Goal: Task Accomplishment & Management: Manage account settings

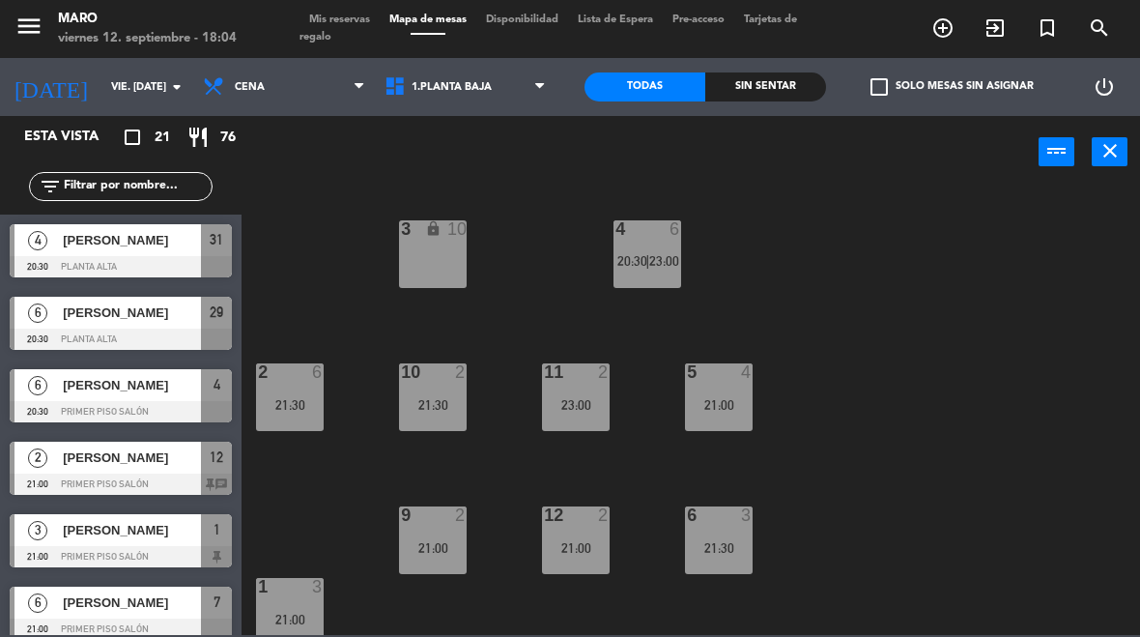
select select "es"
select select "dinner"
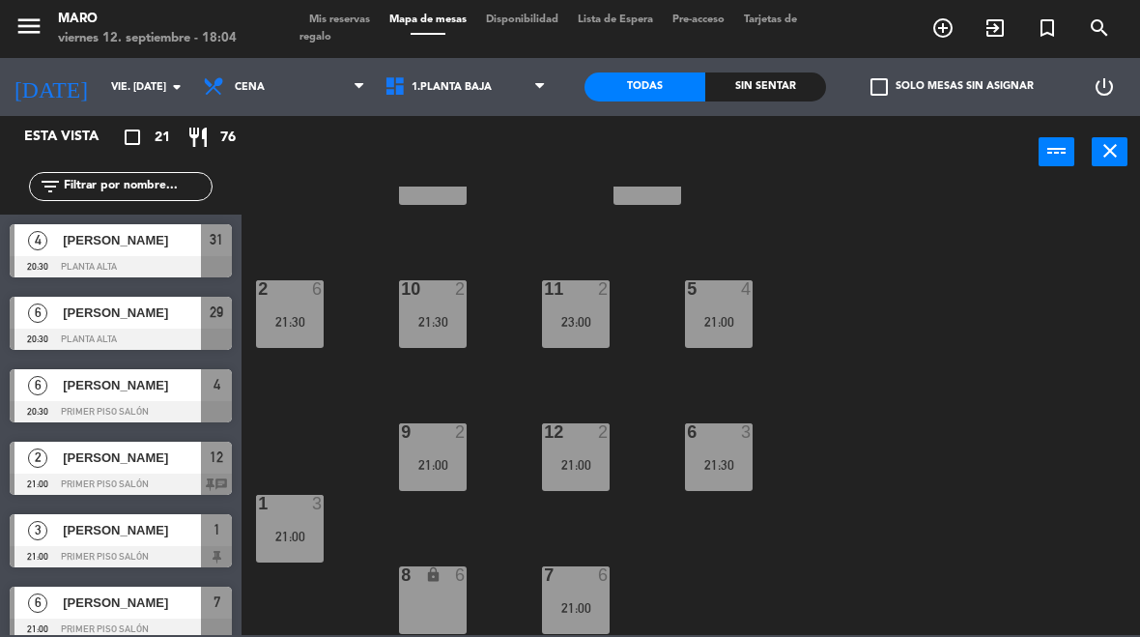
select select "3482"
select select
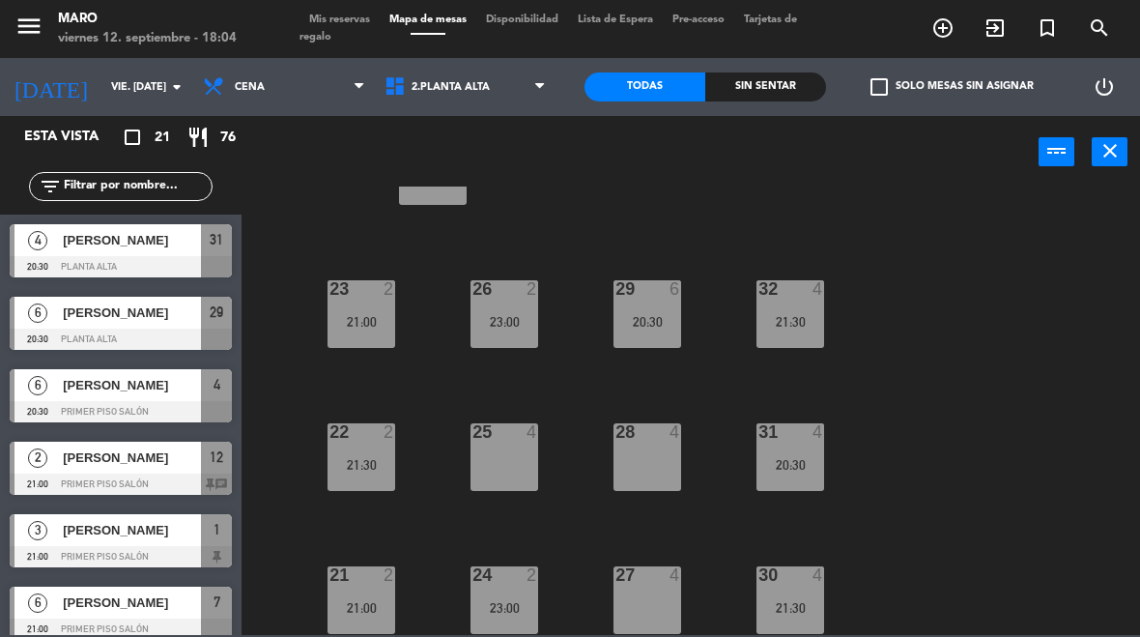
click at [358, 25] on span "Mis reservas" at bounding box center [340, 19] width 80 height 11
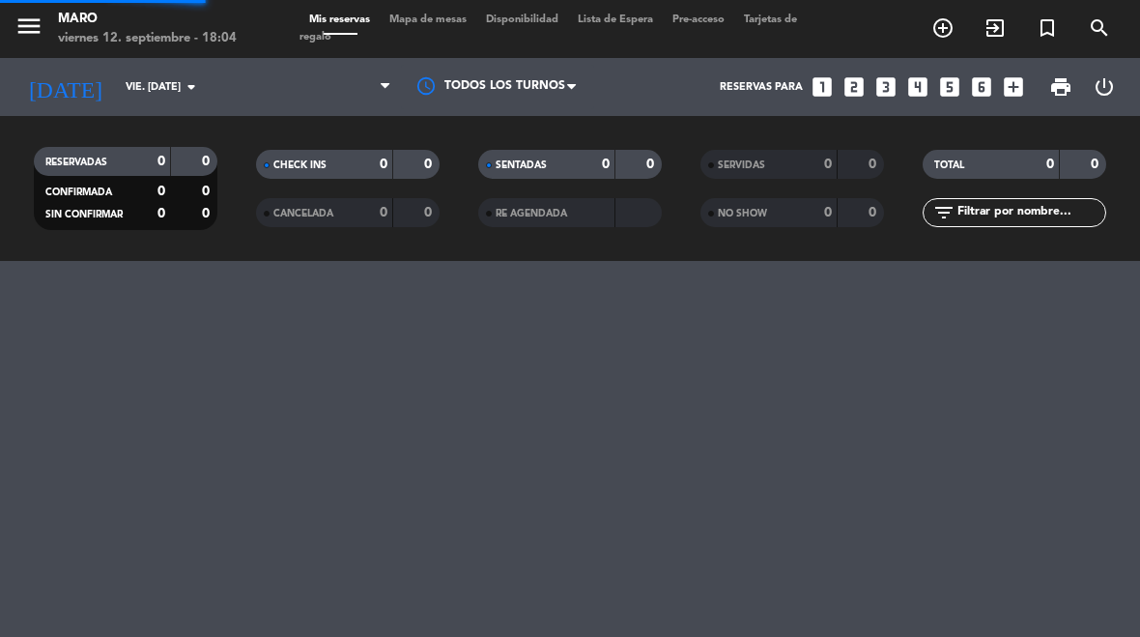
select select "dinner"
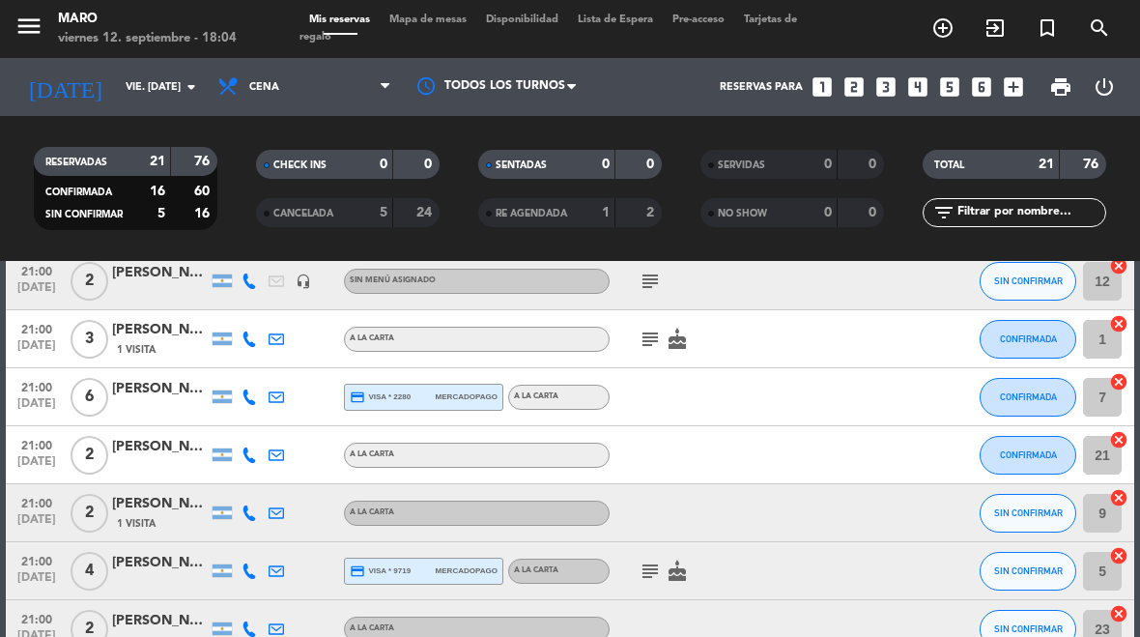
scroll to position [301, 0]
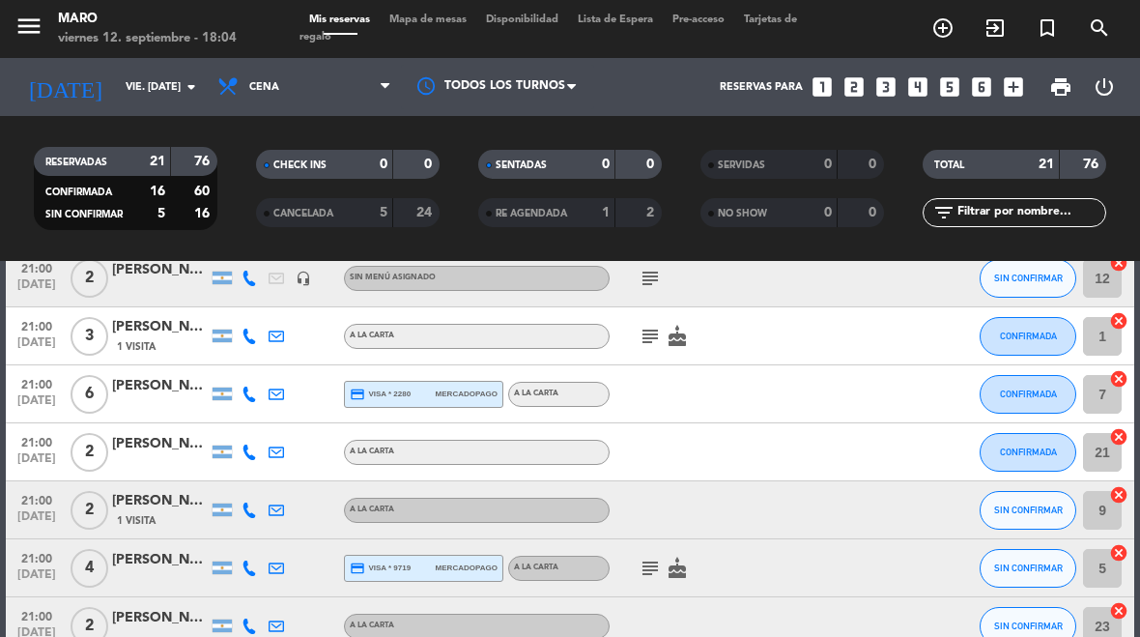
click at [432, 20] on span "Mapa de mesas" at bounding box center [428, 19] width 97 height 11
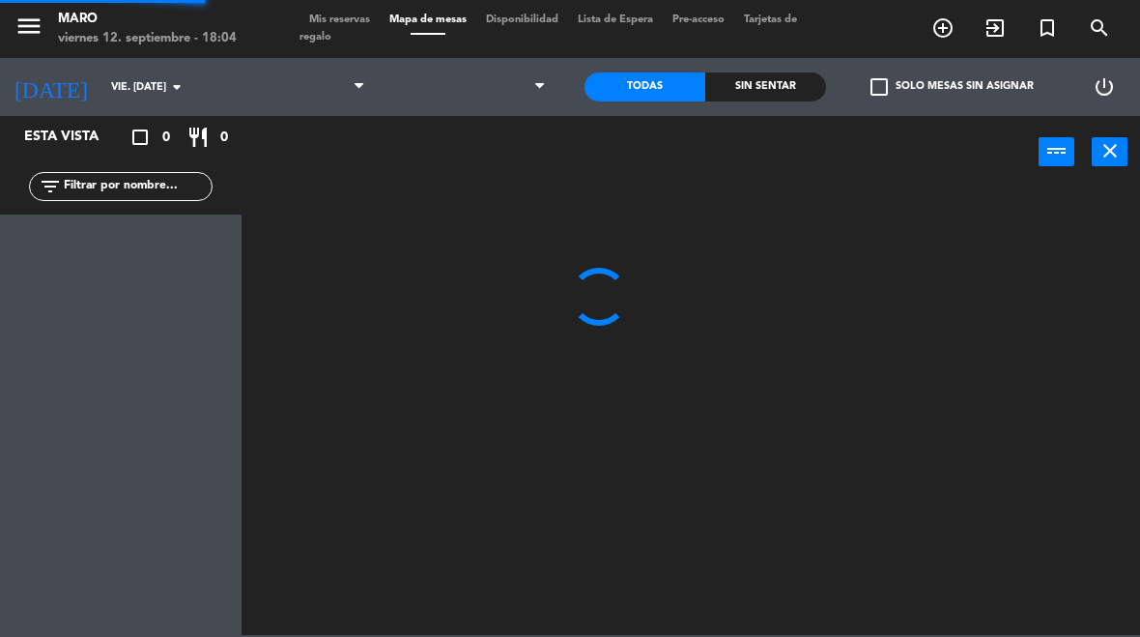
select select "dinner"
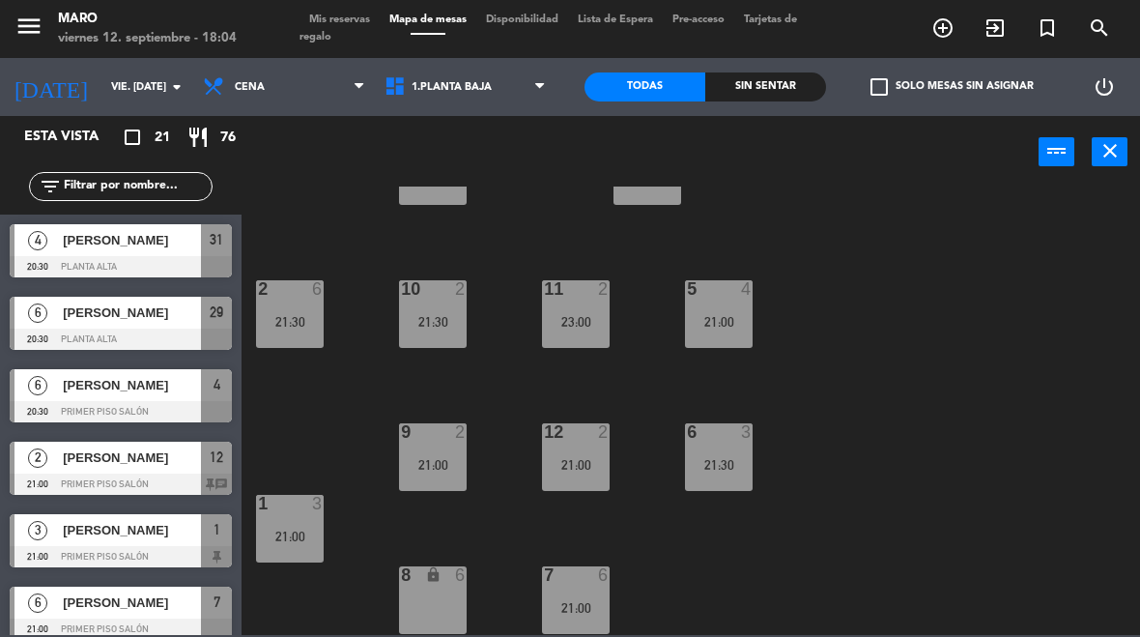
scroll to position [83, 0]
click at [509, 85] on select "1.Planta baja 2.Planta alta 3.Afuera" at bounding box center [467, 87] width 185 height 43
select select "3482"
select select
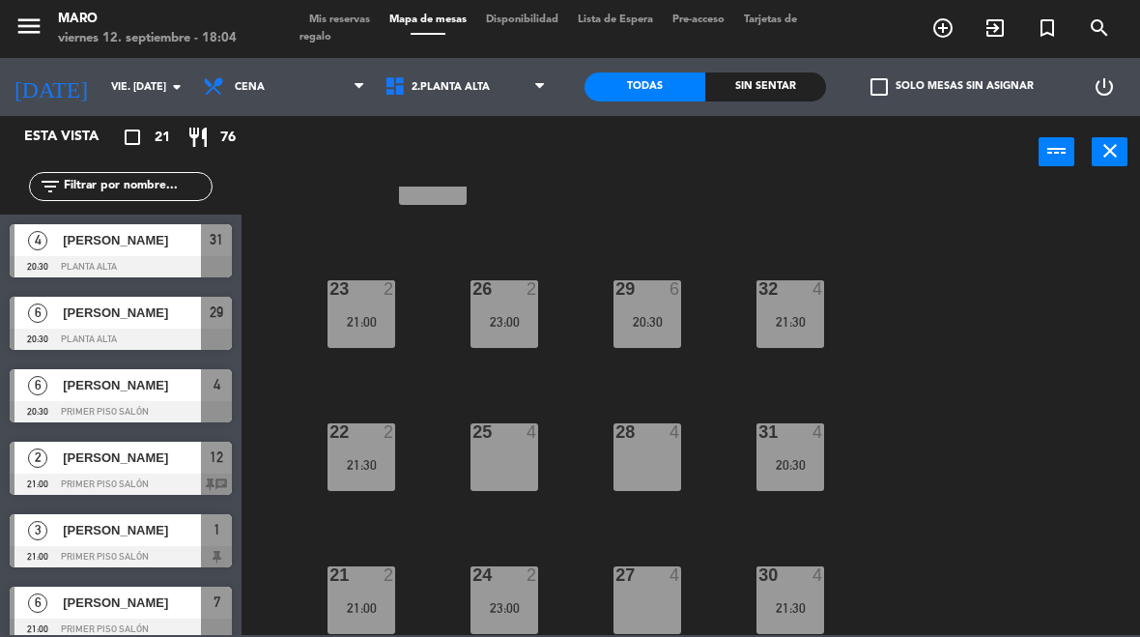
click at [813, 591] on div "30 4 21:30" at bounding box center [791, 600] width 68 height 68
click at [1033, 393] on div "40 lock 20 23 2 21:00 26 2 23:00 29 6 20:30 32 4 21:30 22 2 21:30 25 4 28 4 31 …" at bounding box center [696, 410] width 887 height 448
click at [809, 467] on div "20:30" at bounding box center [791, 465] width 68 height 14
click at [1026, 300] on div "40 lock 20 23 2 21:00 26 2 23:00 29 6 20:30 32 4 21:30 22 2 21:30 25 4 28 4 31 …" at bounding box center [696, 410] width 887 height 448
click at [798, 321] on div "21:30" at bounding box center [791, 322] width 68 height 14
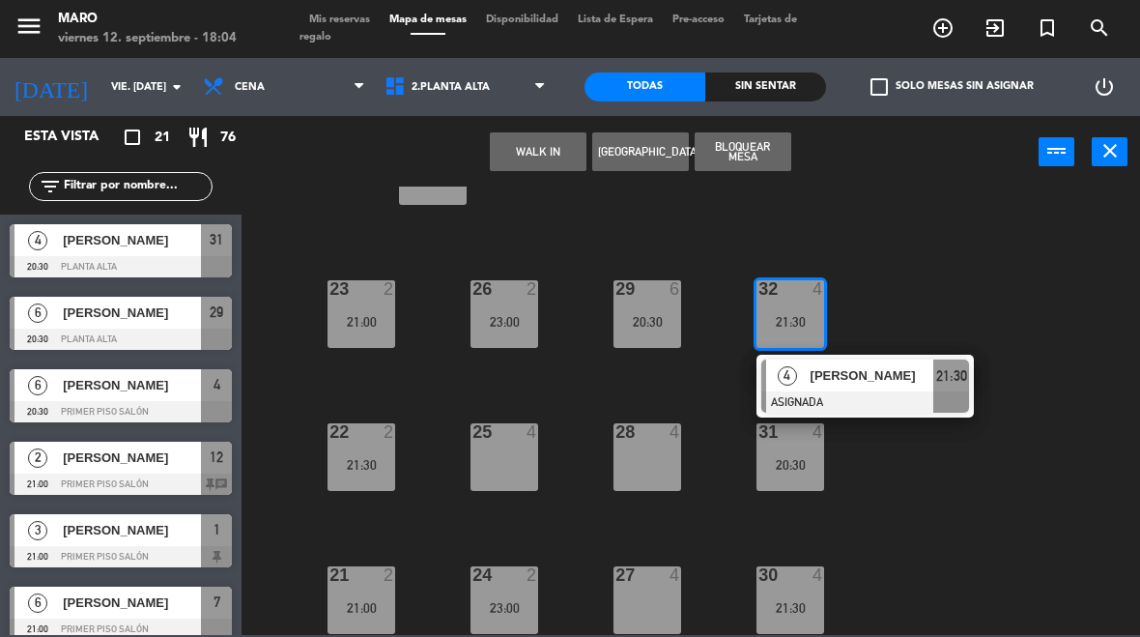
click at [1070, 267] on div "40 lock 20 23 2 21:00 26 2 23:00 29 6 20:30 32 4 21:30 4 [PERSON_NAME] ASIGNADA…" at bounding box center [696, 410] width 887 height 448
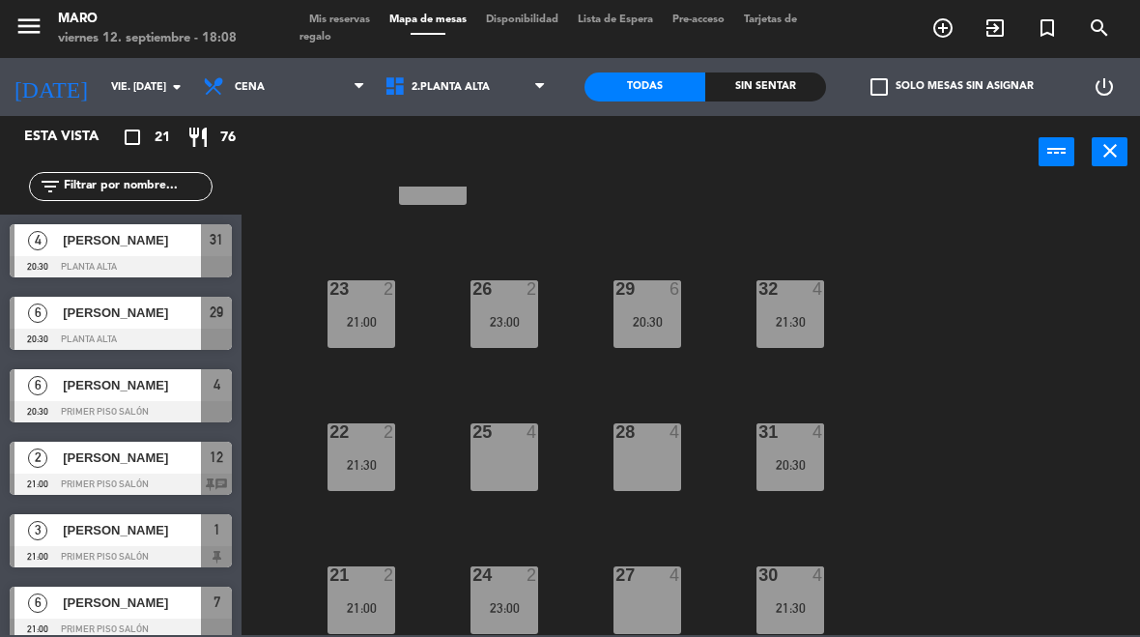
click at [369, 14] on span "Mis reservas" at bounding box center [340, 19] width 80 height 11
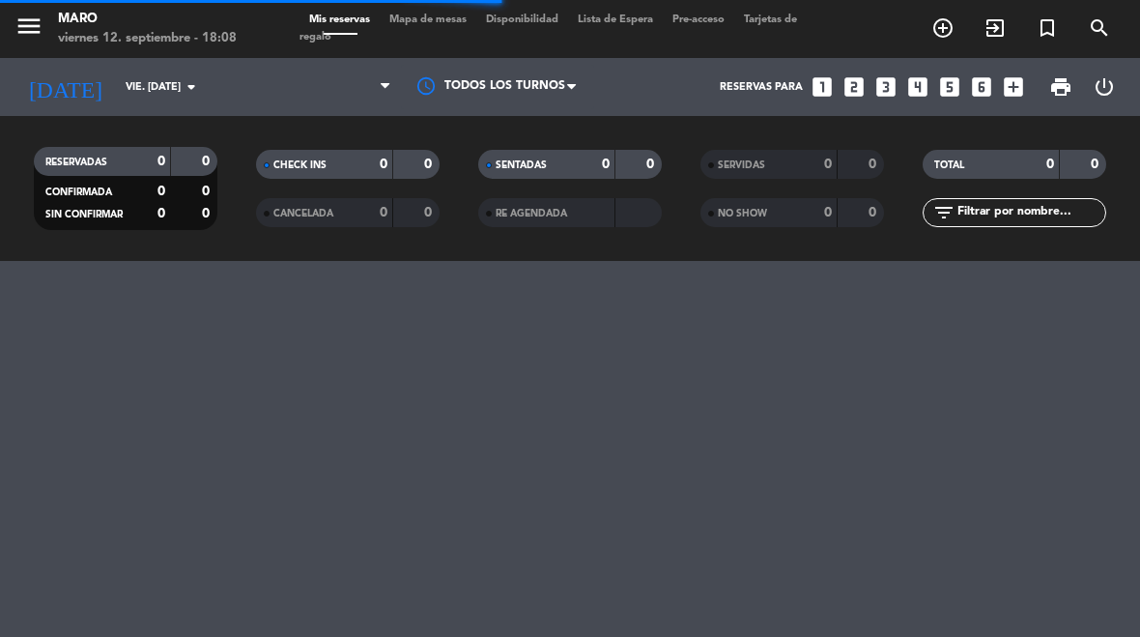
select select "dinner"
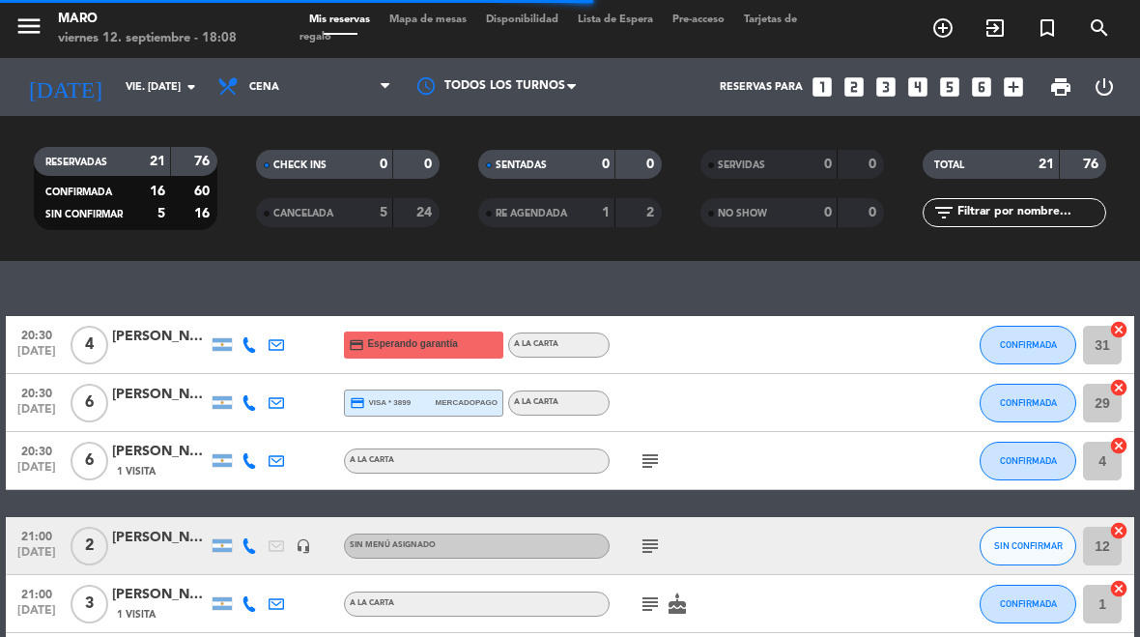
select select "dinner"
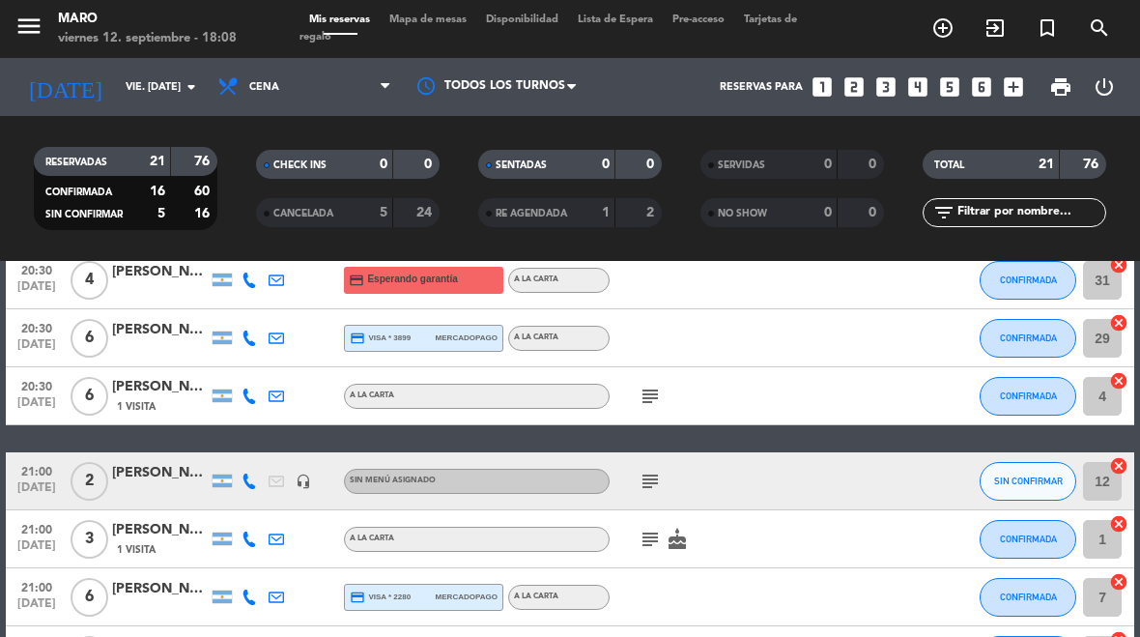
scroll to position [102, 0]
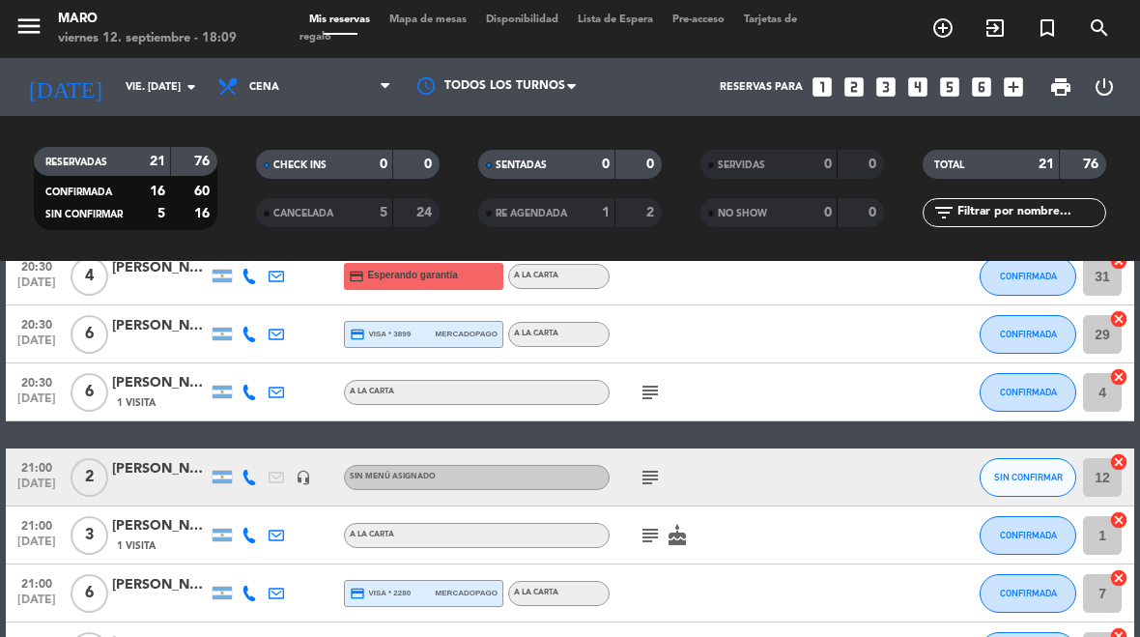
click at [1028, 470] on button "SIN CONFIRMAR" at bounding box center [1028, 477] width 97 height 39
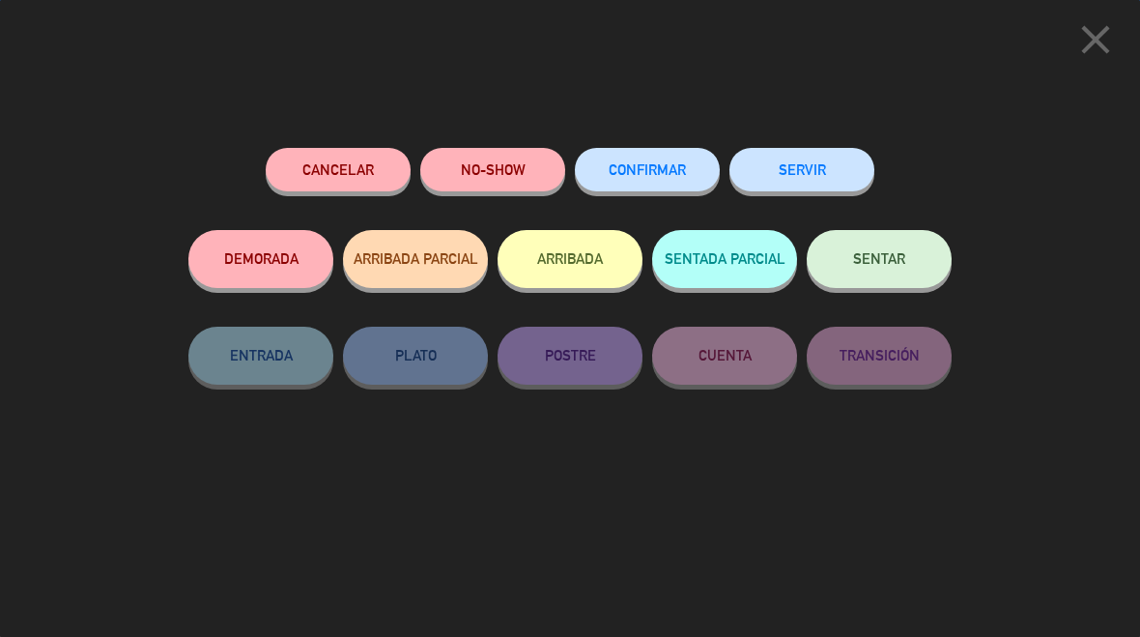
click at [358, 161] on button "Cancelar" at bounding box center [338, 169] width 145 height 43
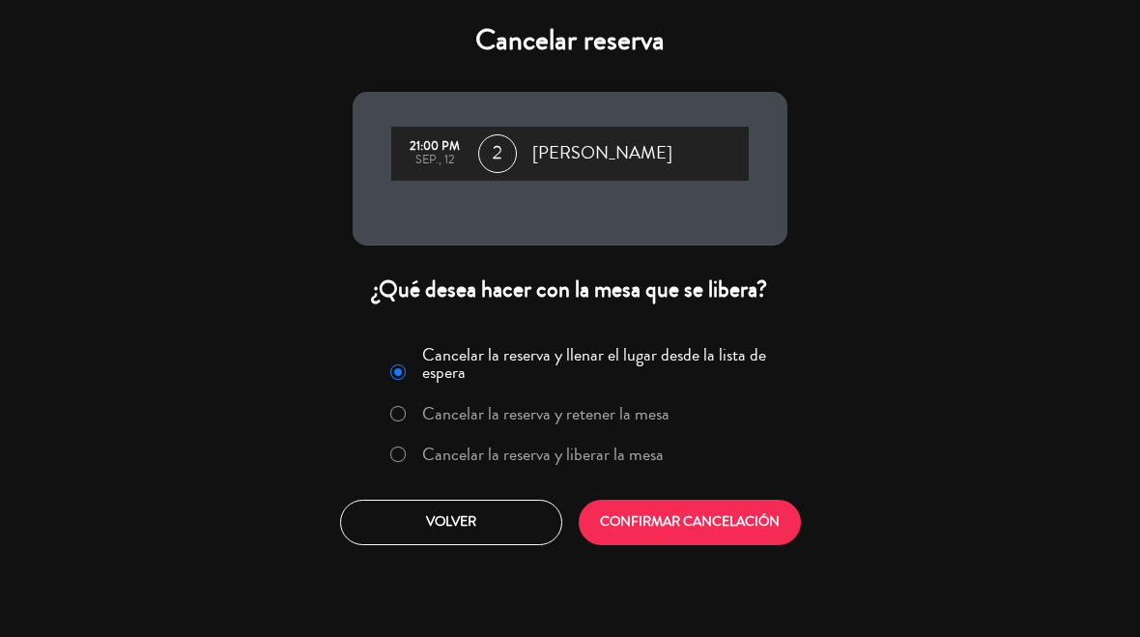
click at [609, 455] on label "Cancelar la reserva y liberar la mesa" at bounding box center [543, 453] width 242 height 17
click at [637, 506] on button "CONFIRMAR CANCELACIÓN" at bounding box center [690, 522] width 222 height 45
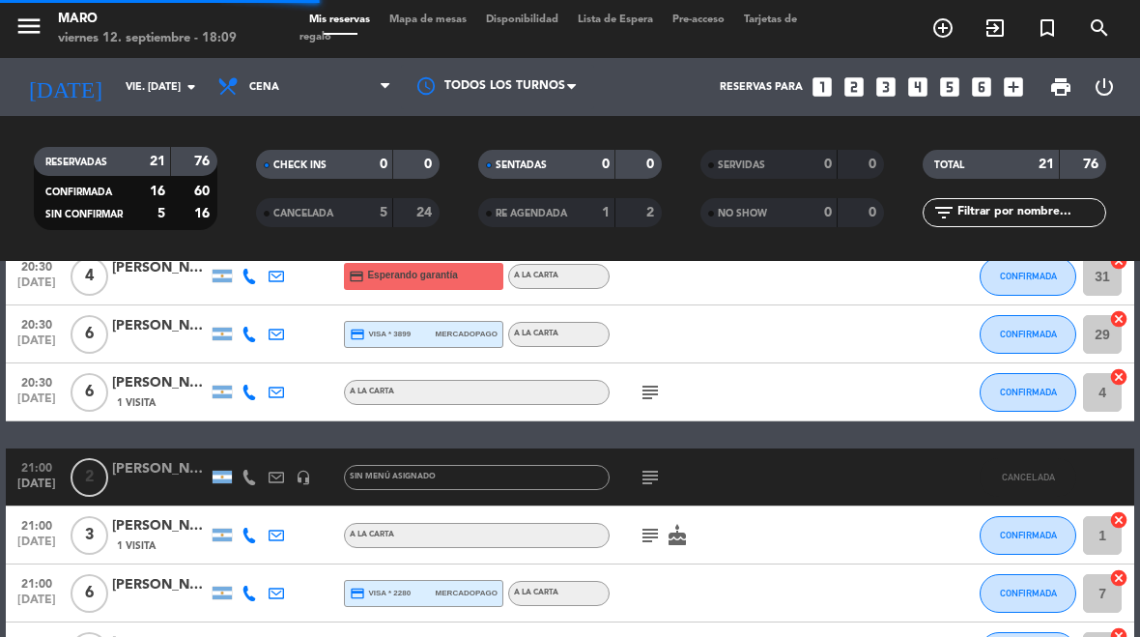
select select "dinner"
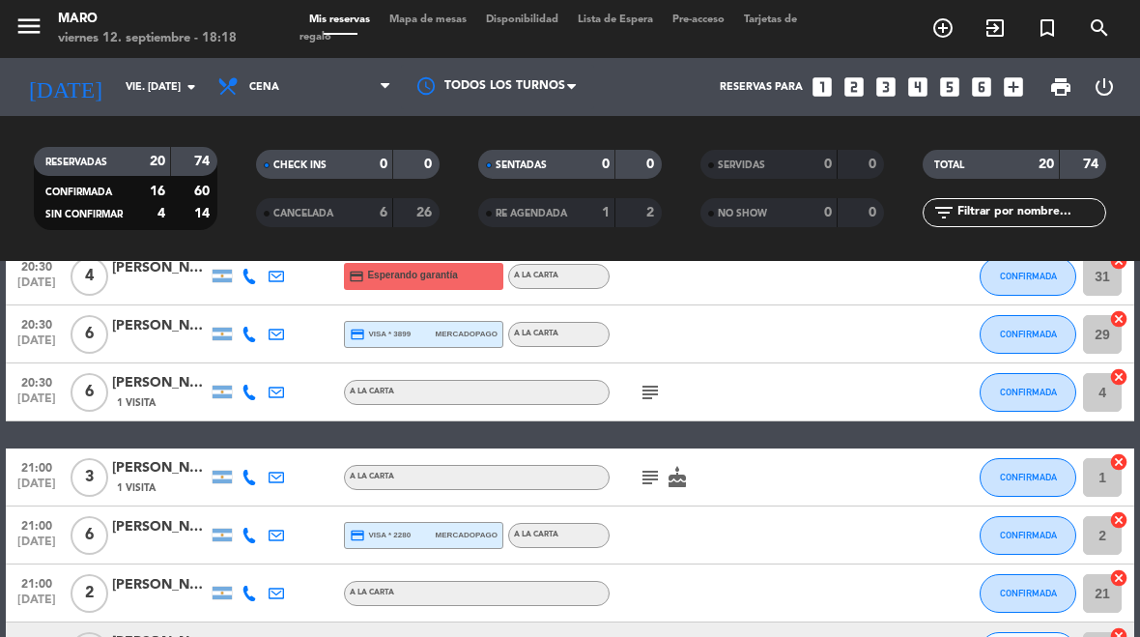
click at [440, 24] on span "Mapa de mesas" at bounding box center [428, 19] width 97 height 11
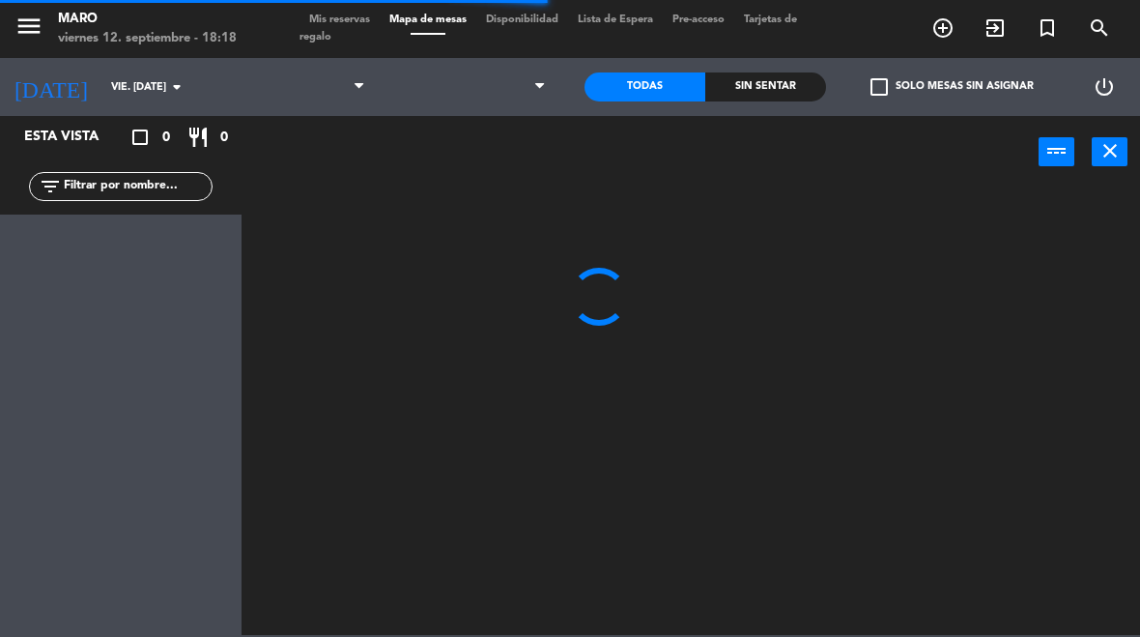
select select "dinner"
select select
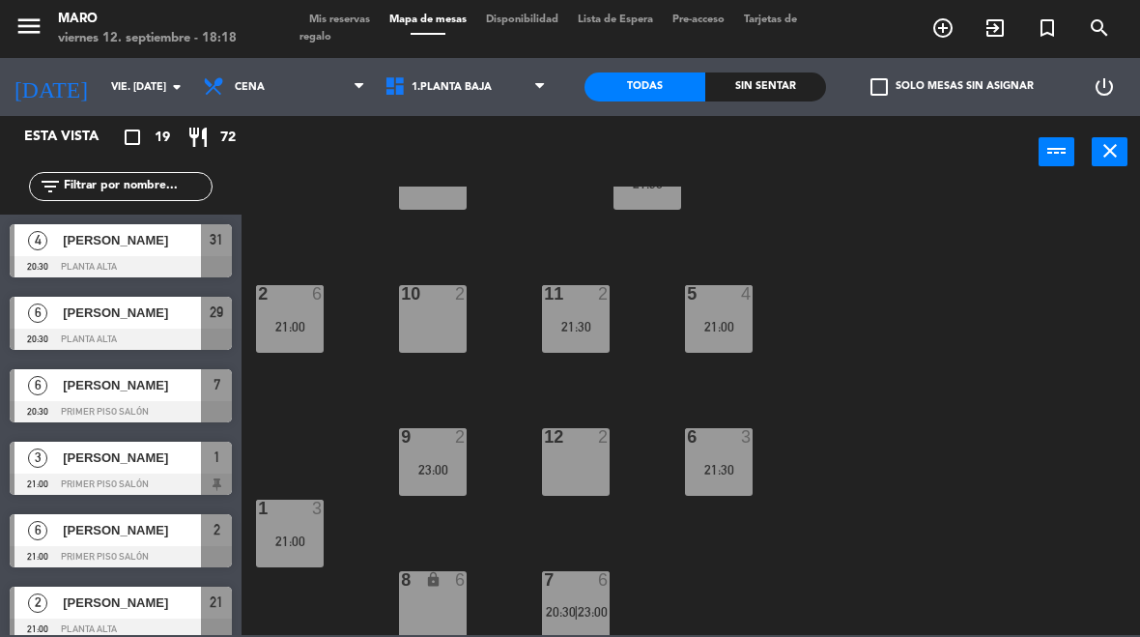
scroll to position [73, 0]
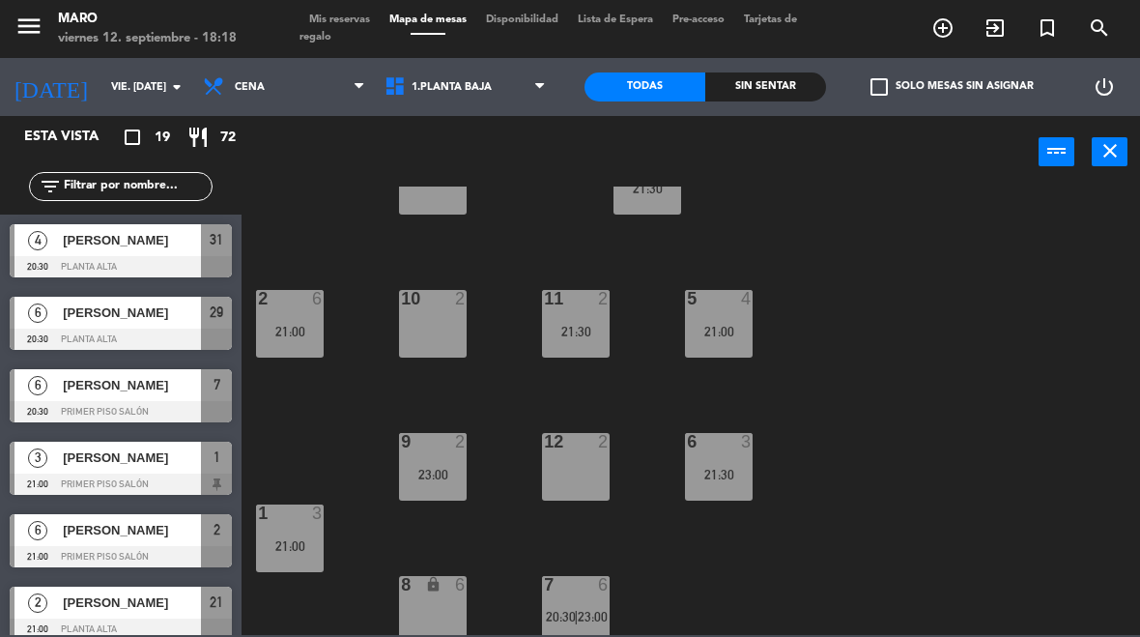
click at [362, 25] on span "Mis reservas" at bounding box center [340, 19] width 80 height 11
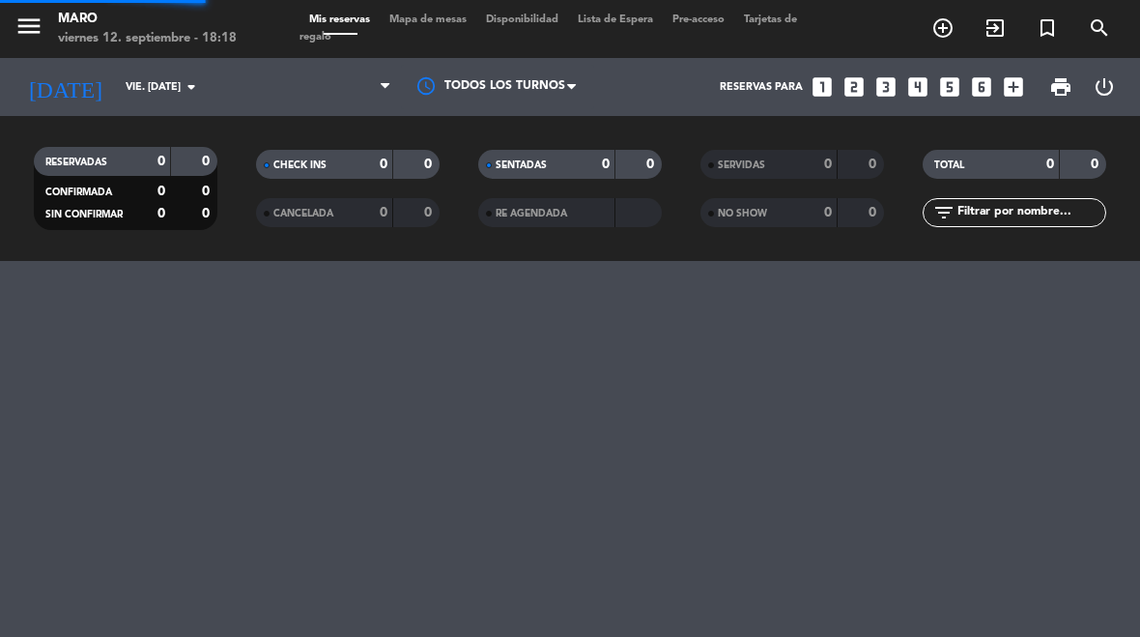
select select "dinner"
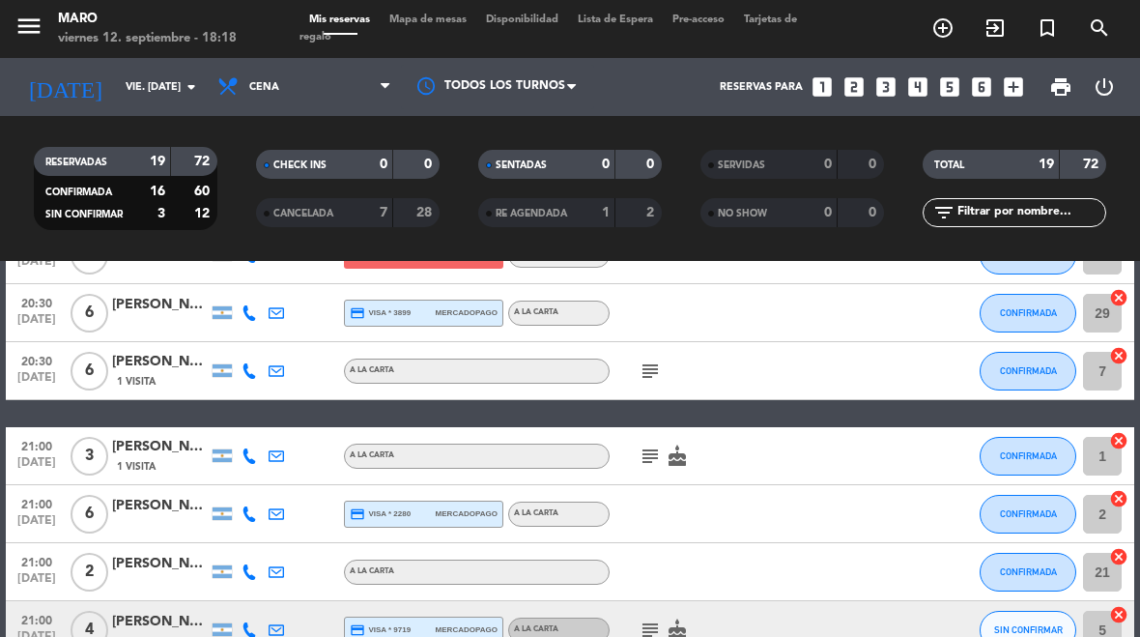
scroll to position [139, 0]
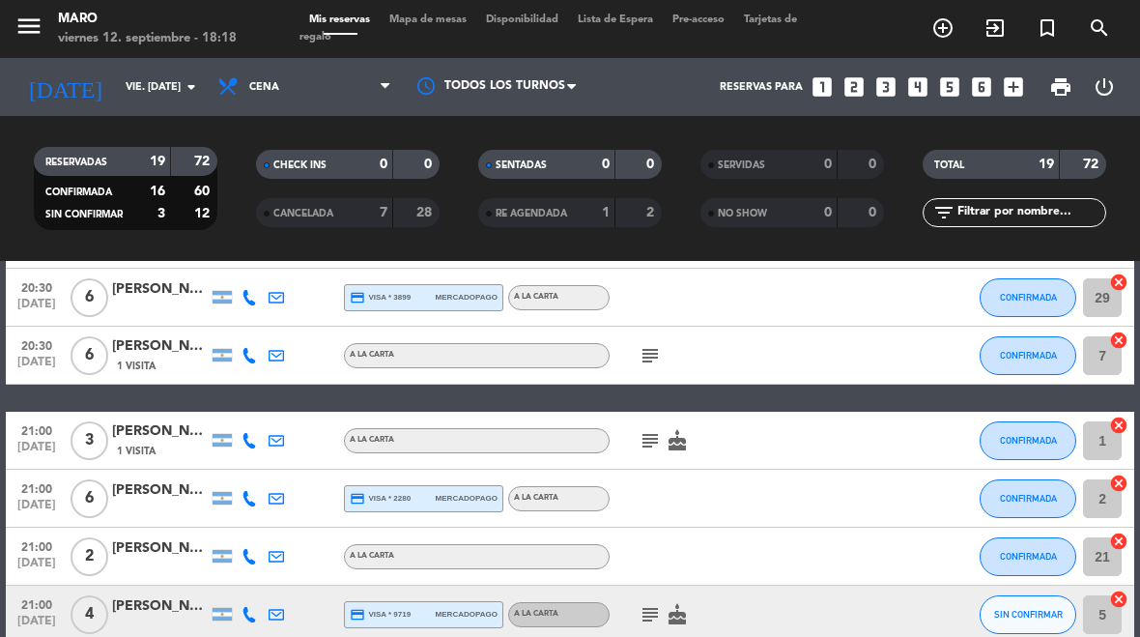
click at [1128, 540] on icon "cancel" at bounding box center [1118, 540] width 19 height 19
select select "dinner"
click at [1110, 557] on icon "border_all" at bounding box center [1105, 556] width 23 height 23
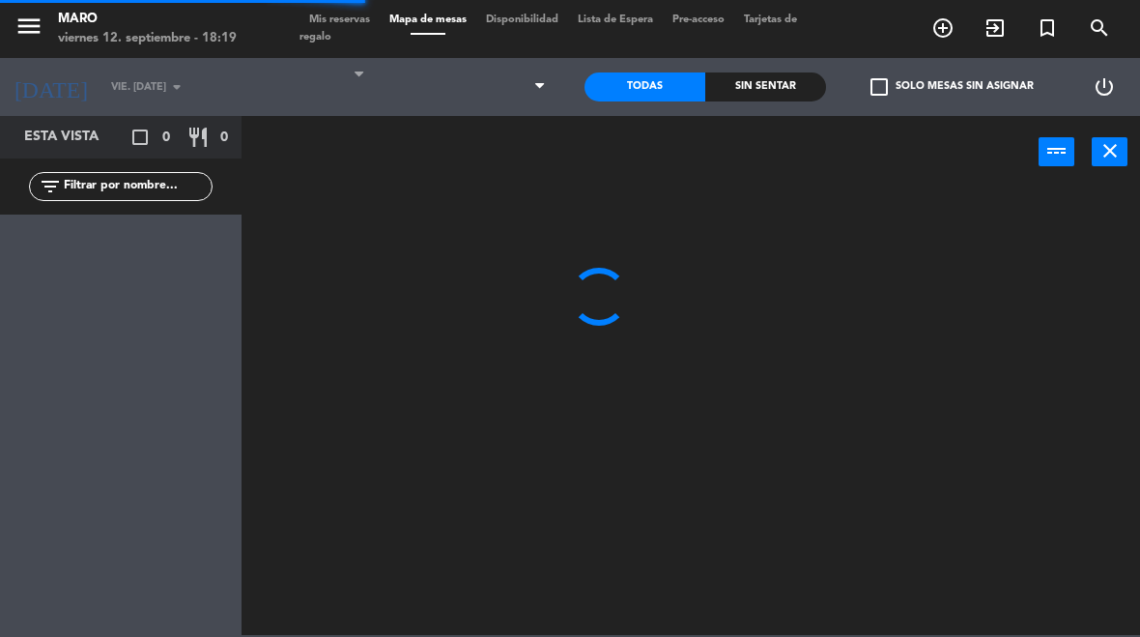
select select "dinner"
select select
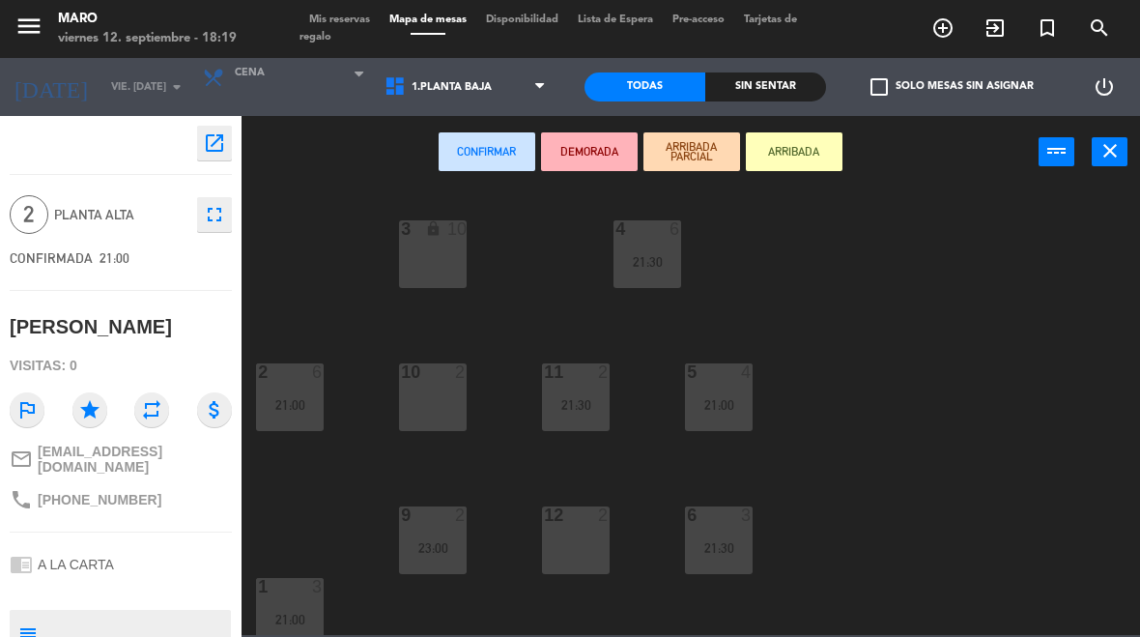
click at [432, 402] on div "10 2" at bounding box center [433, 397] width 68 height 68
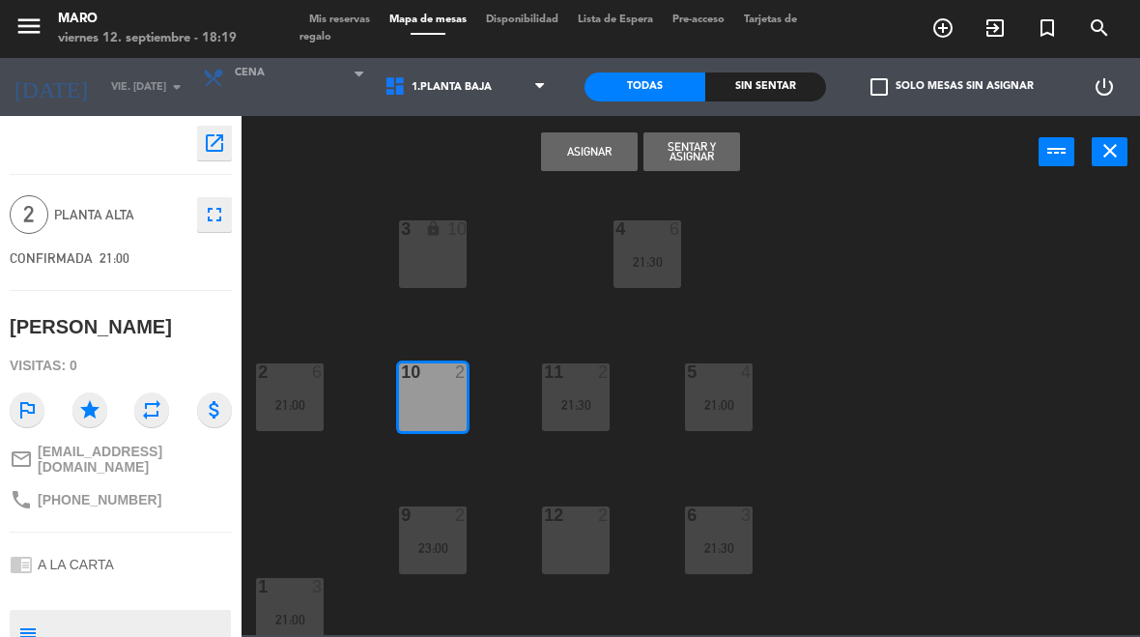
click at [580, 153] on button "Asignar" at bounding box center [589, 151] width 97 height 39
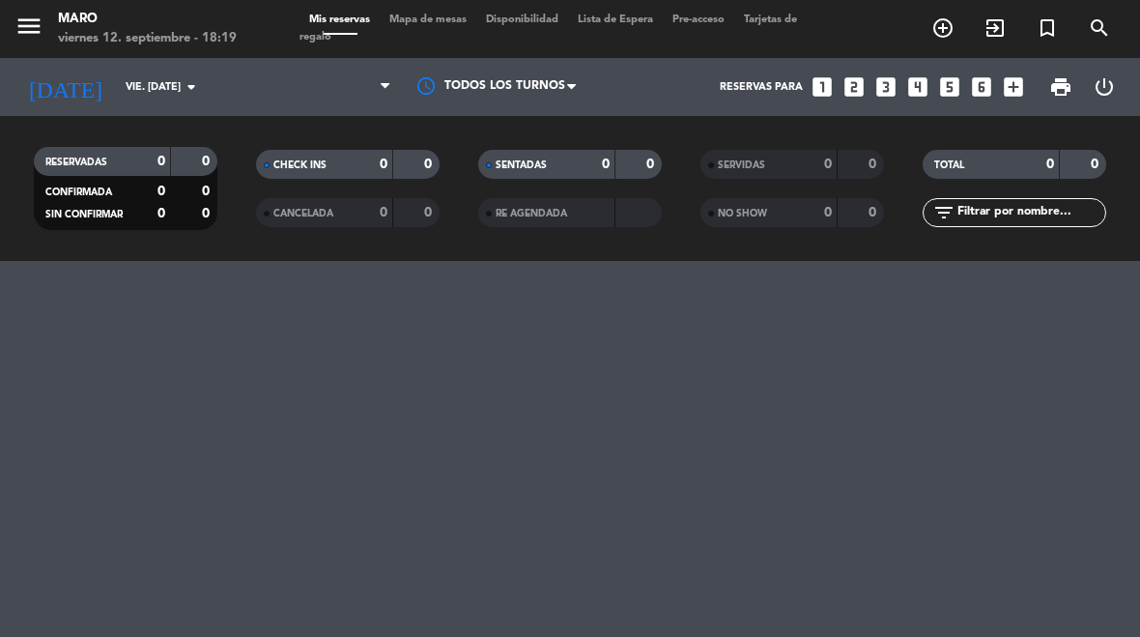
select select "dinner"
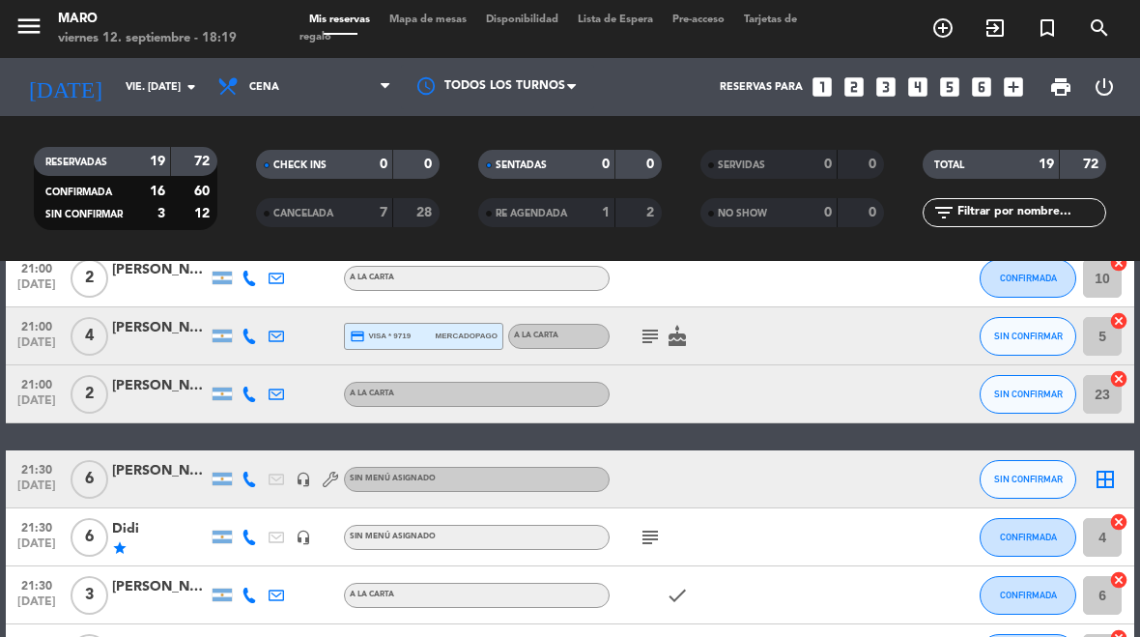
scroll to position [390, 0]
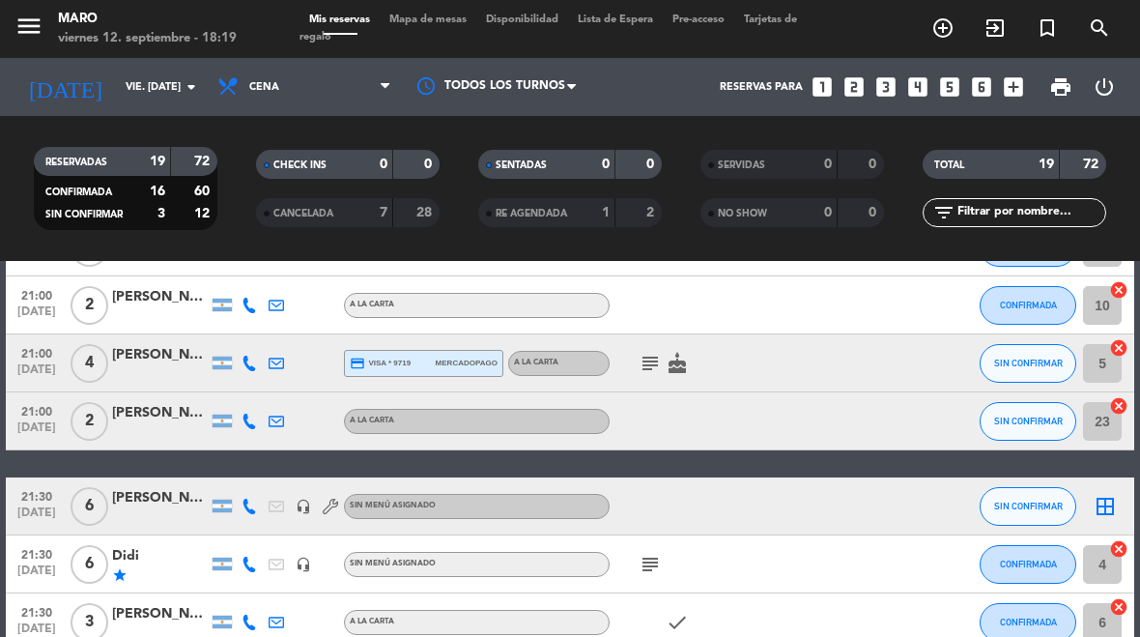
click at [1118, 403] on icon "cancel" at bounding box center [1118, 405] width 19 height 19
select select "dinner"
click at [1109, 416] on icon "border_all" at bounding box center [1105, 421] width 23 height 23
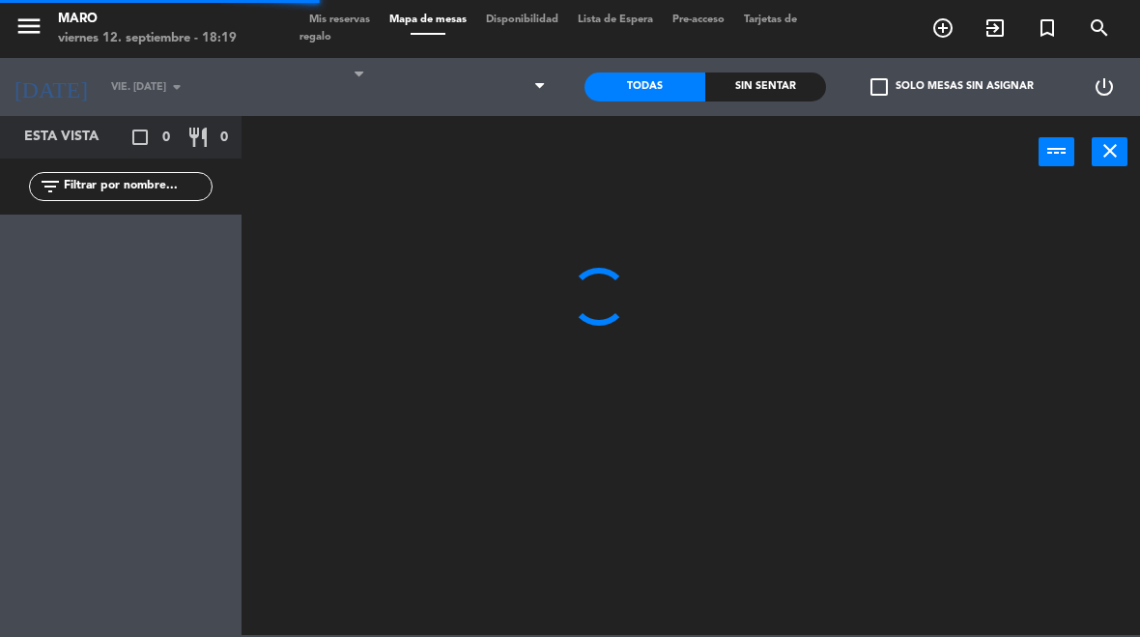
select select "dinner"
select select
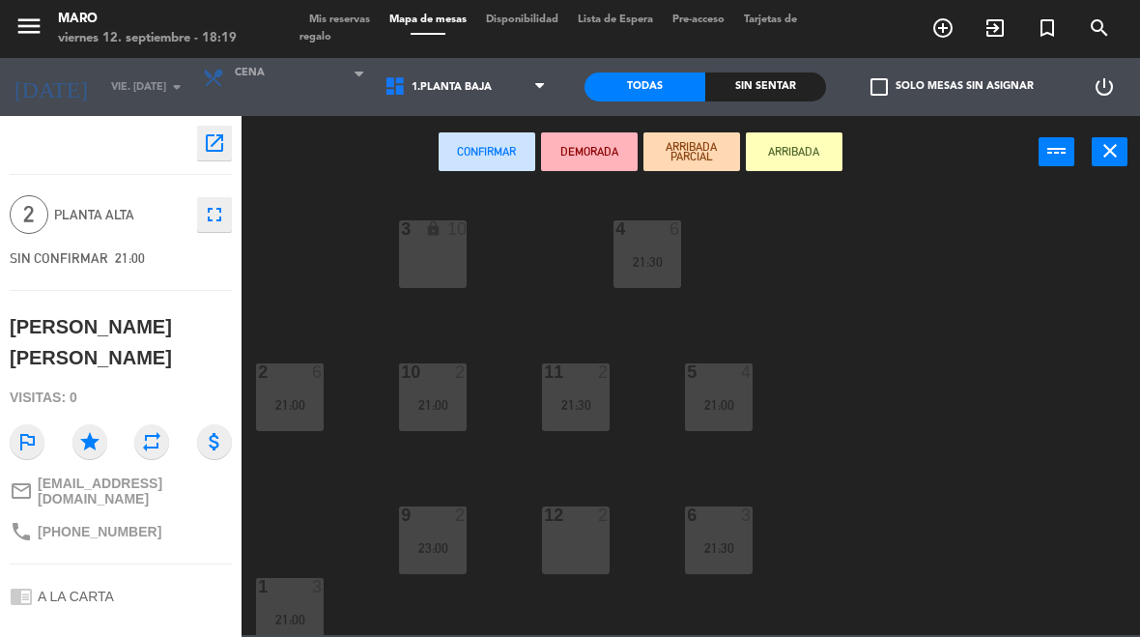
click at [588, 561] on div "12 2" at bounding box center [576, 540] width 68 height 68
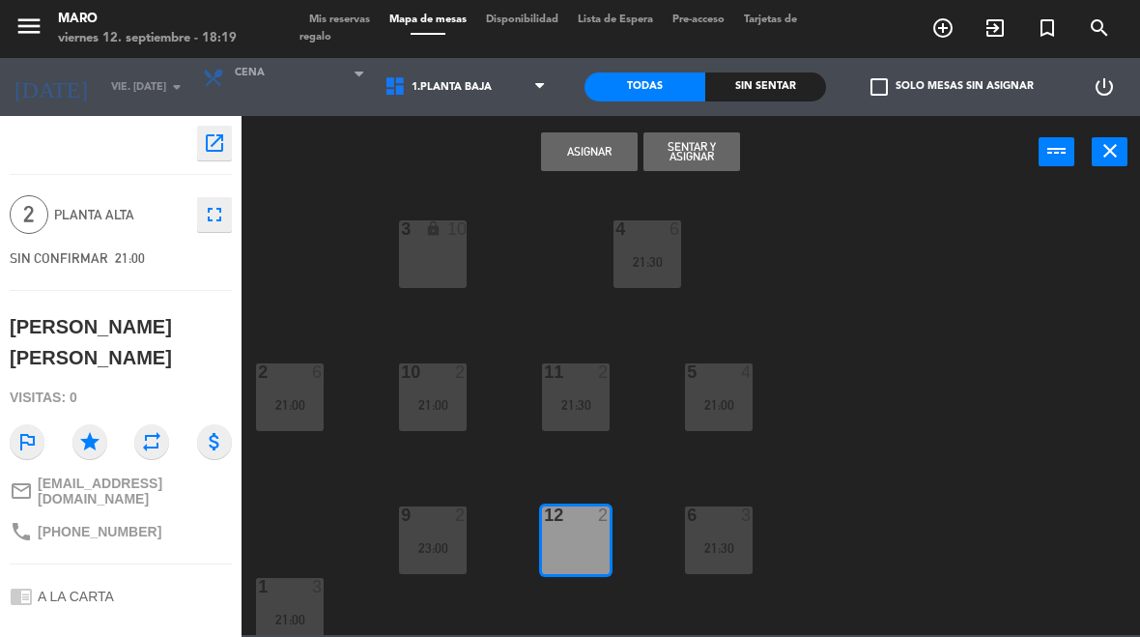
click at [586, 155] on button "Asignar" at bounding box center [589, 151] width 97 height 39
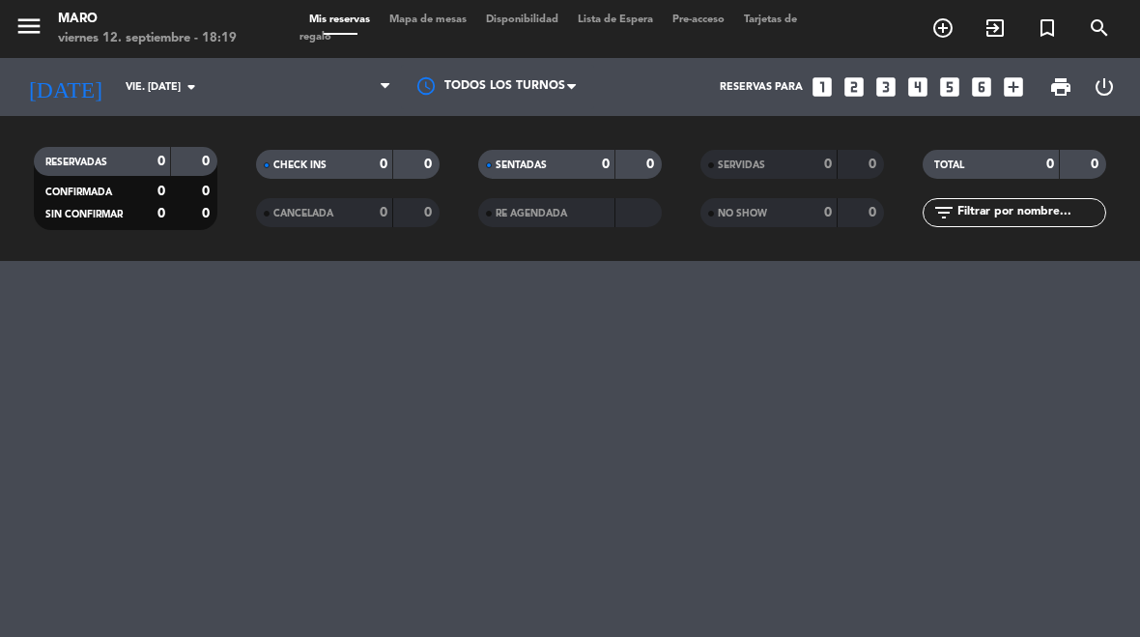
select select "dinner"
click at [437, 14] on span "Mapa de mesas" at bounding box center [428, 19] width 97 height 11
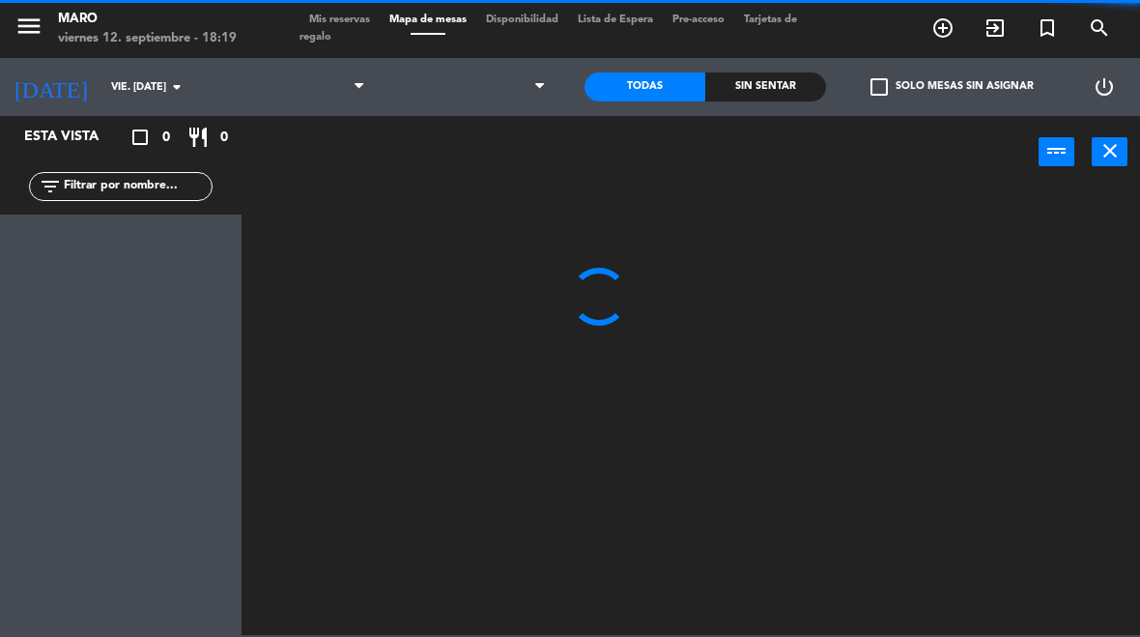
select select "dinner"
click at [495, 89] on select "1.Planta baja 2.Planta alta 3.Afuera" at bounding box center [467, 87] width 185 height 43
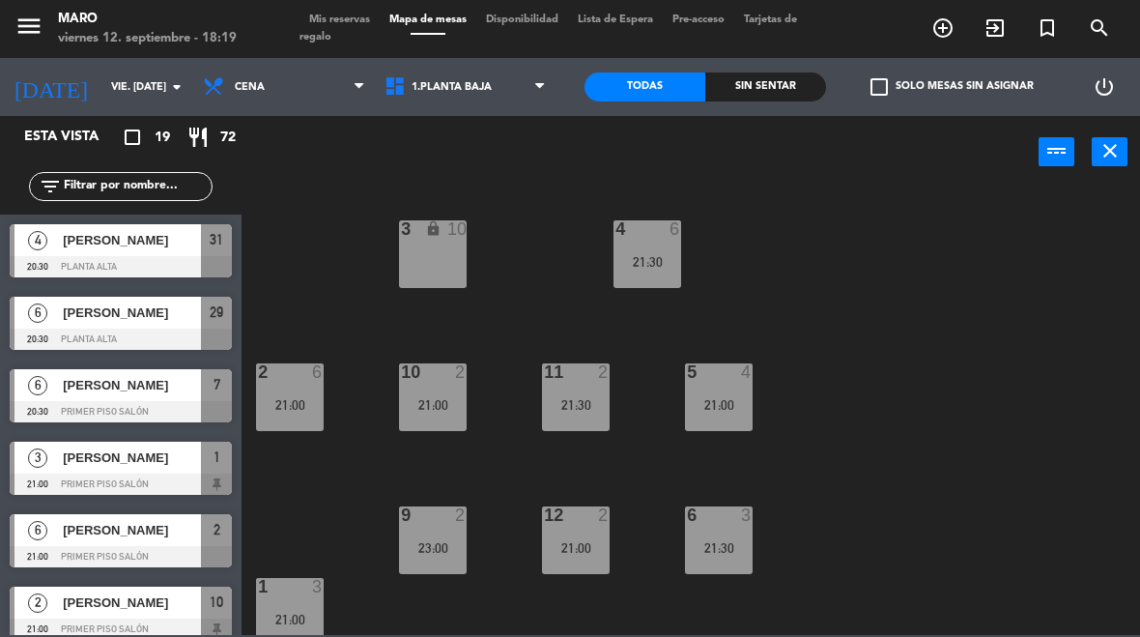
select select "3482"
select select
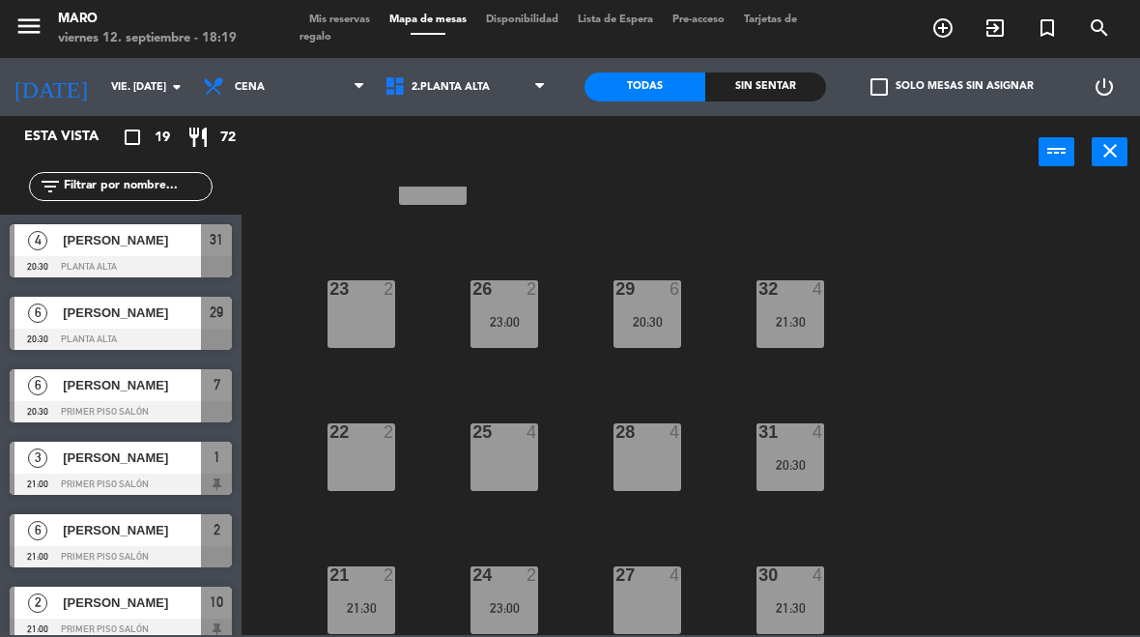
scroll to position [55, 0]
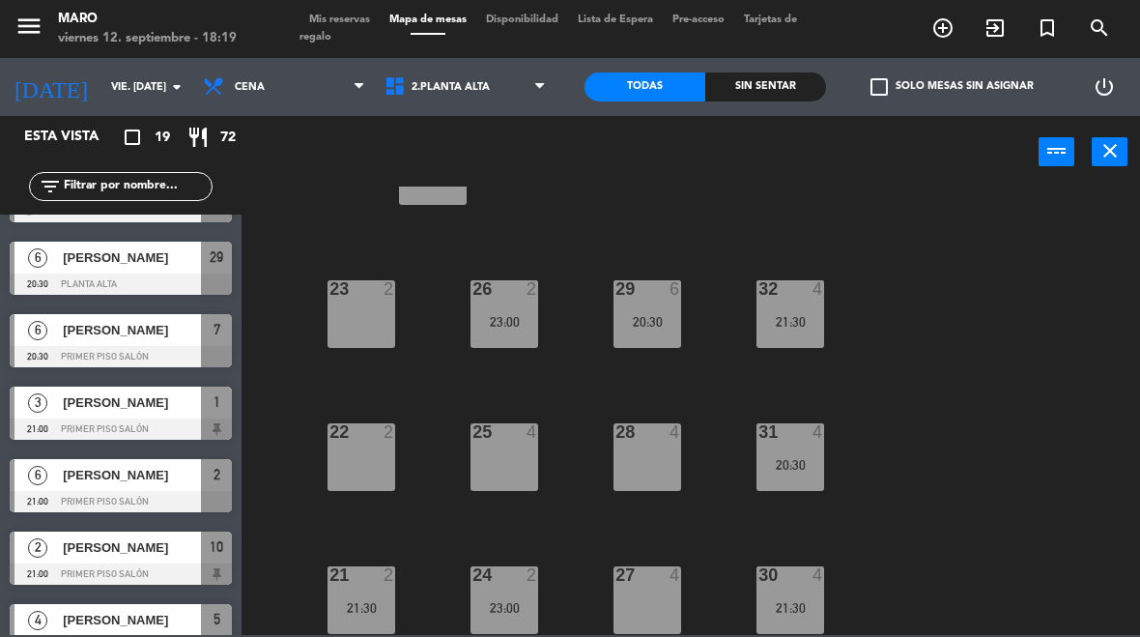
click at [332, 16] on span "Mis reservas" at bounding box center [340, 19] width 80 height 11
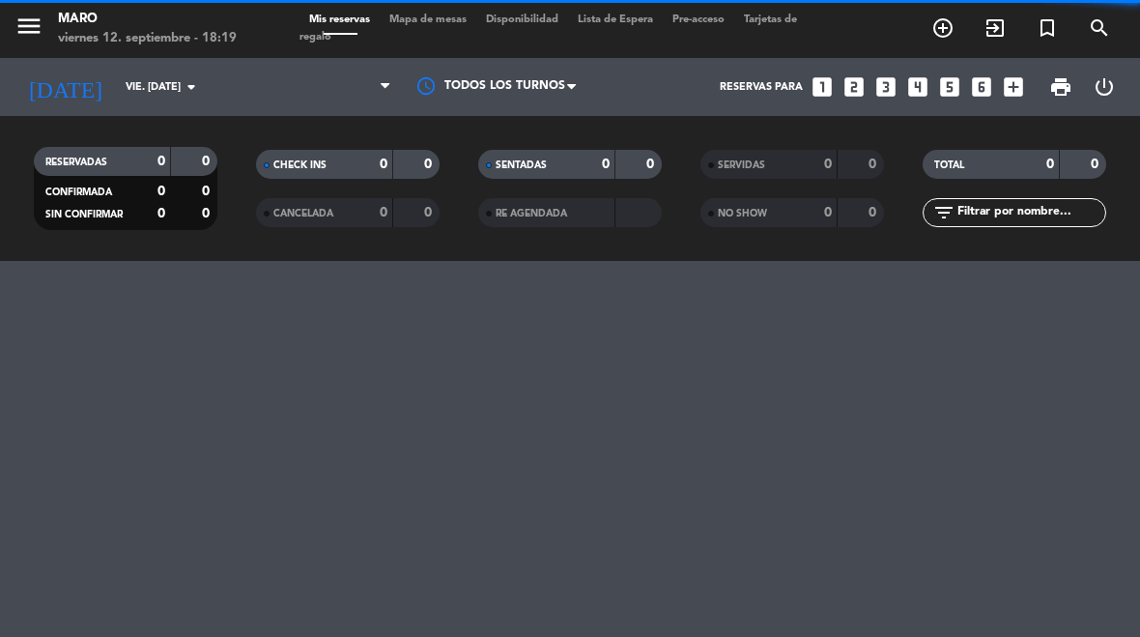
select select "dinner"
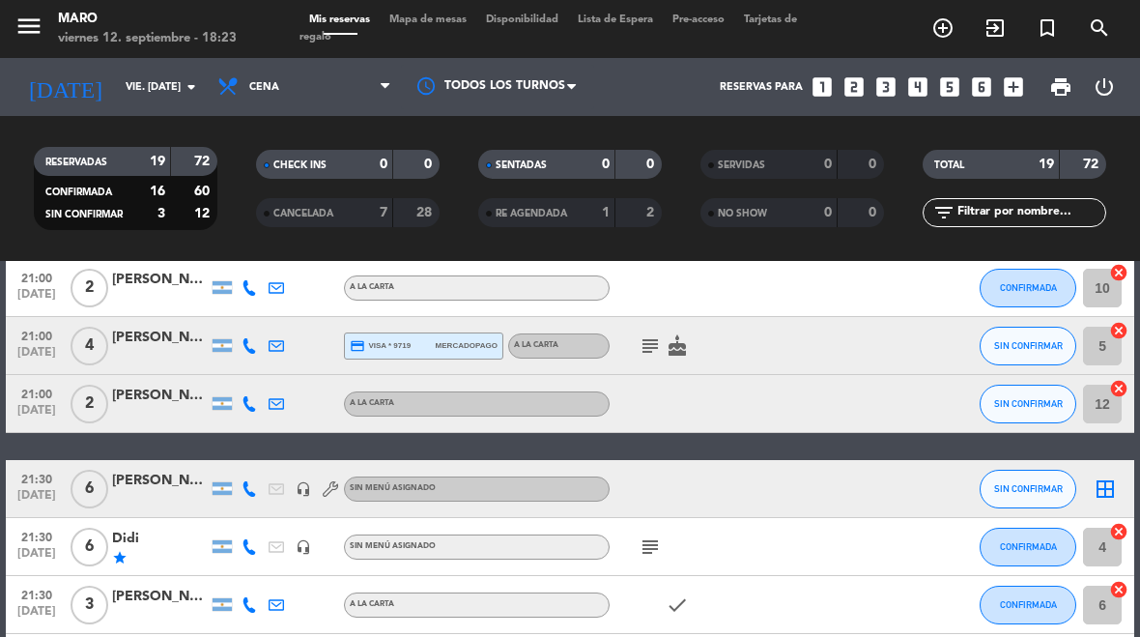
scroll to position [412, 0]
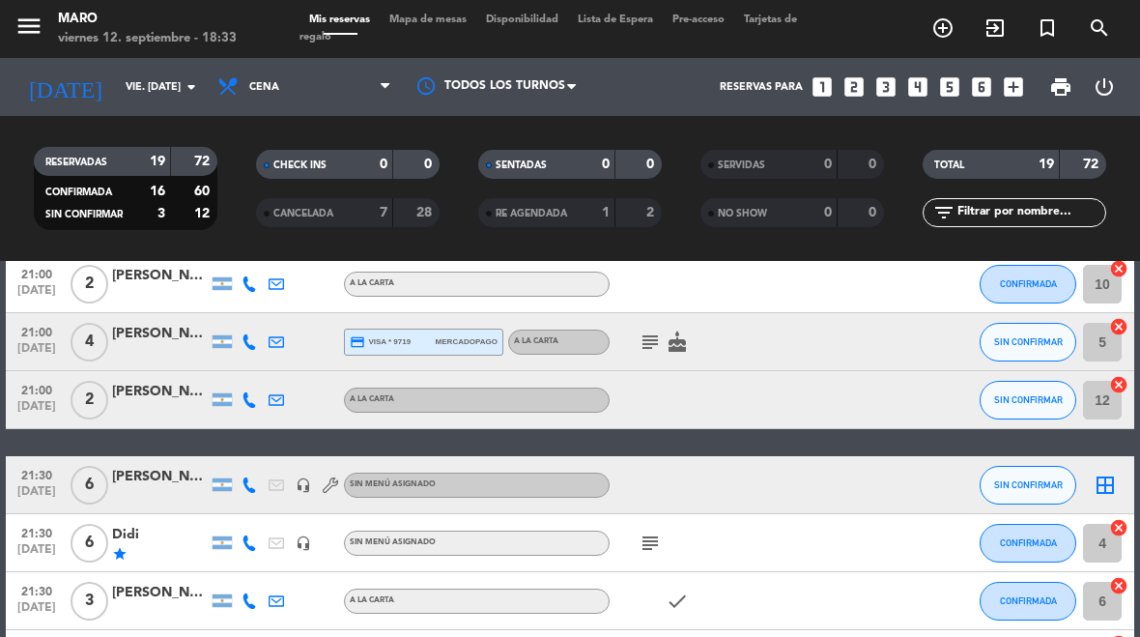
click at [163, 479] on div "[PERSON_NAME]" at bounding box center [160, 477] width 97 height 22
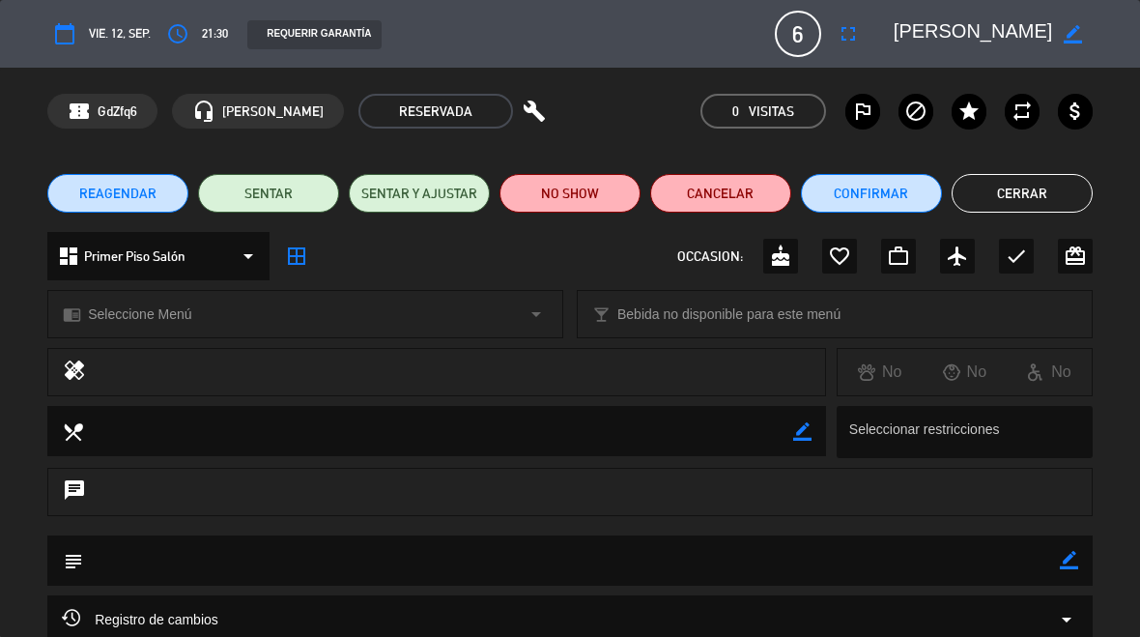
scroll to position [0, 0]
select select "dinner"
click at [1060, 196] on button "Cerrar" at bounding box center [1022, 193] width 141 height 39
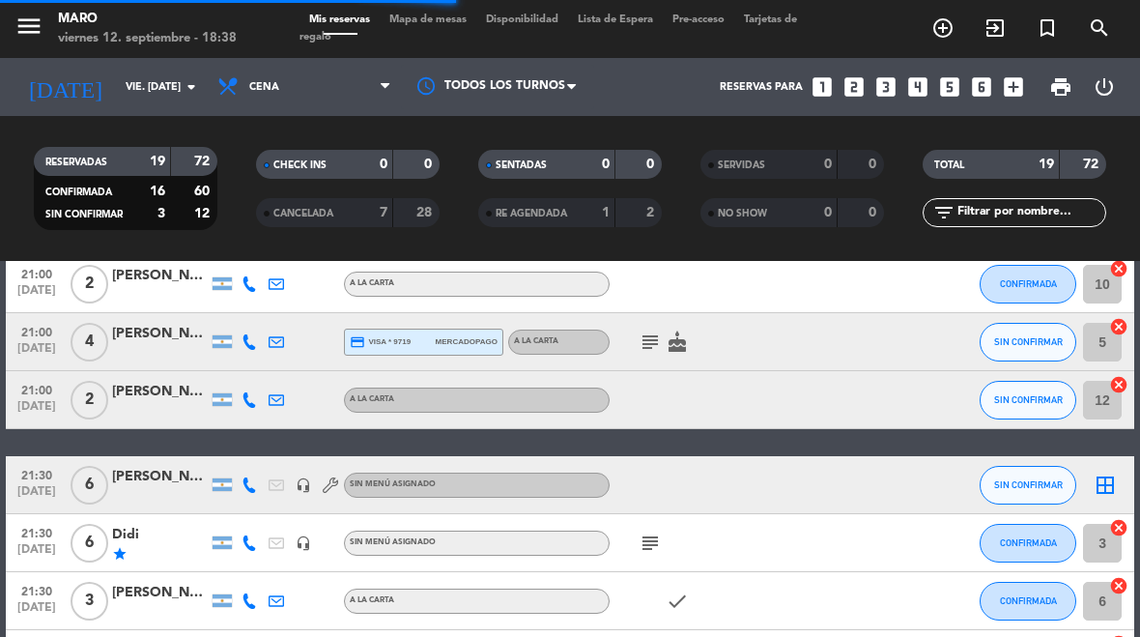
select select "dinner"
